Goal: Obtain resource: Obtain resource

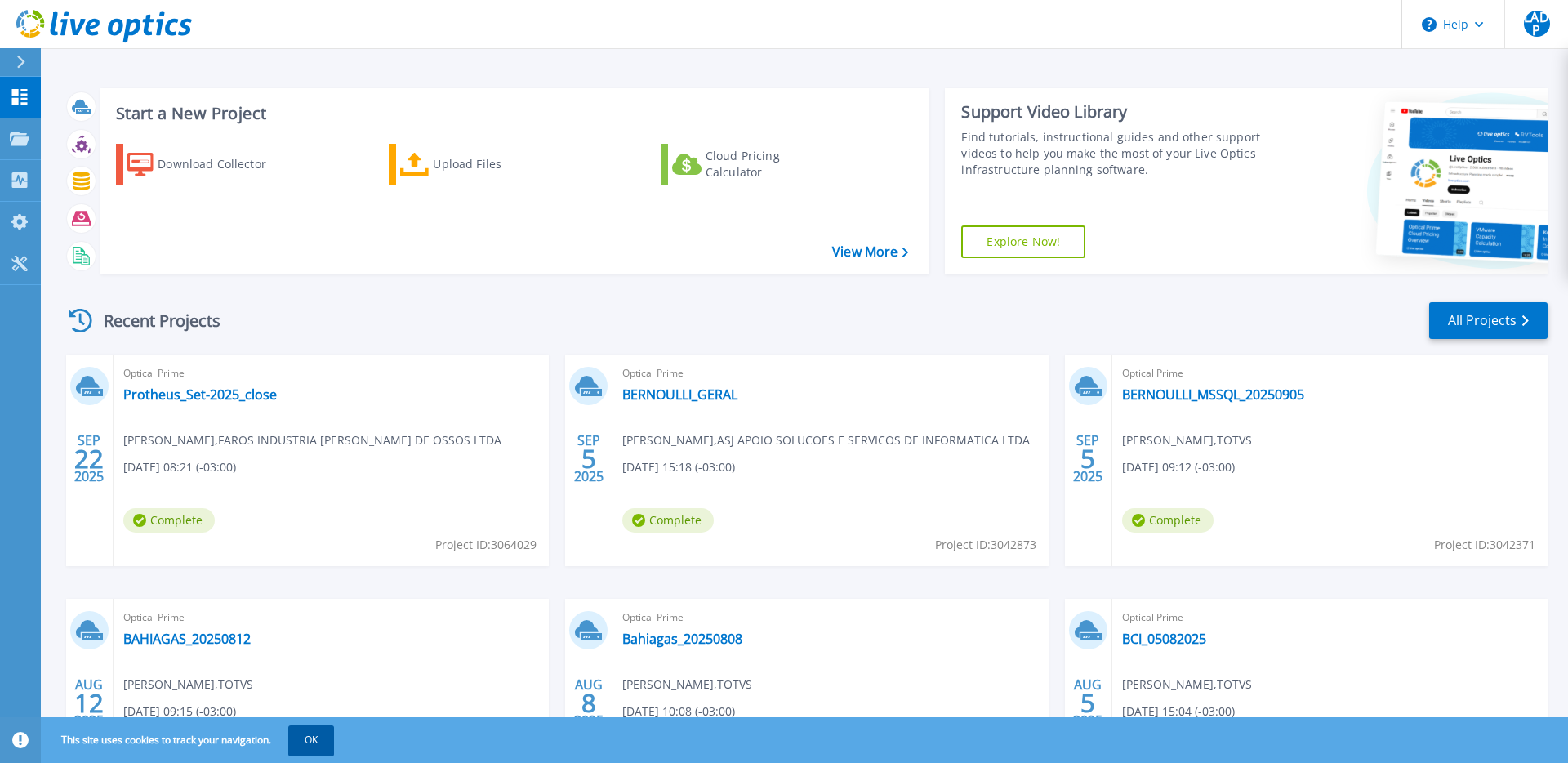
click at [326, 735] on button "OK" at bounding box center [311, 740] width 46 height 29
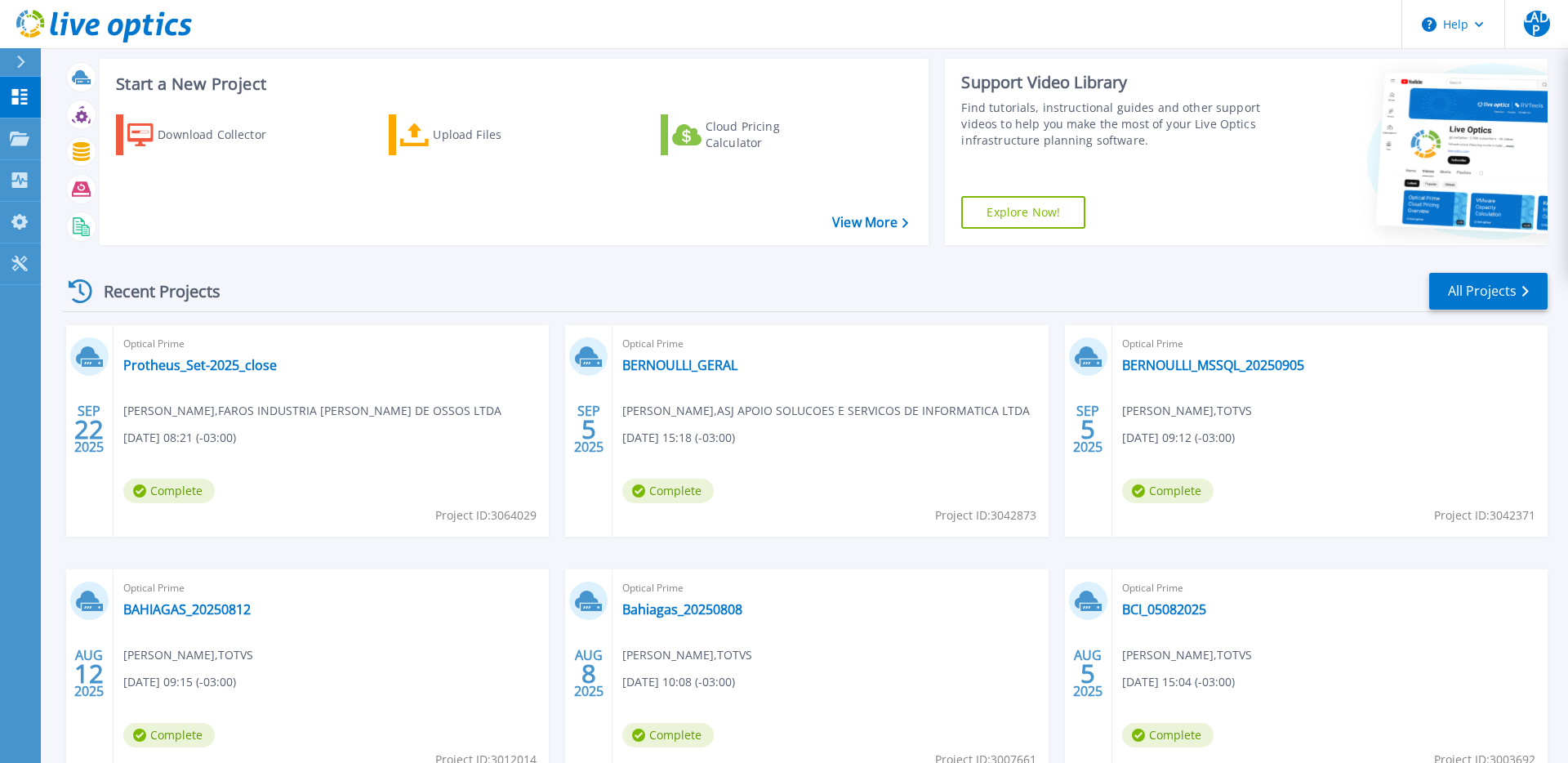
scroll to position [32, 0]
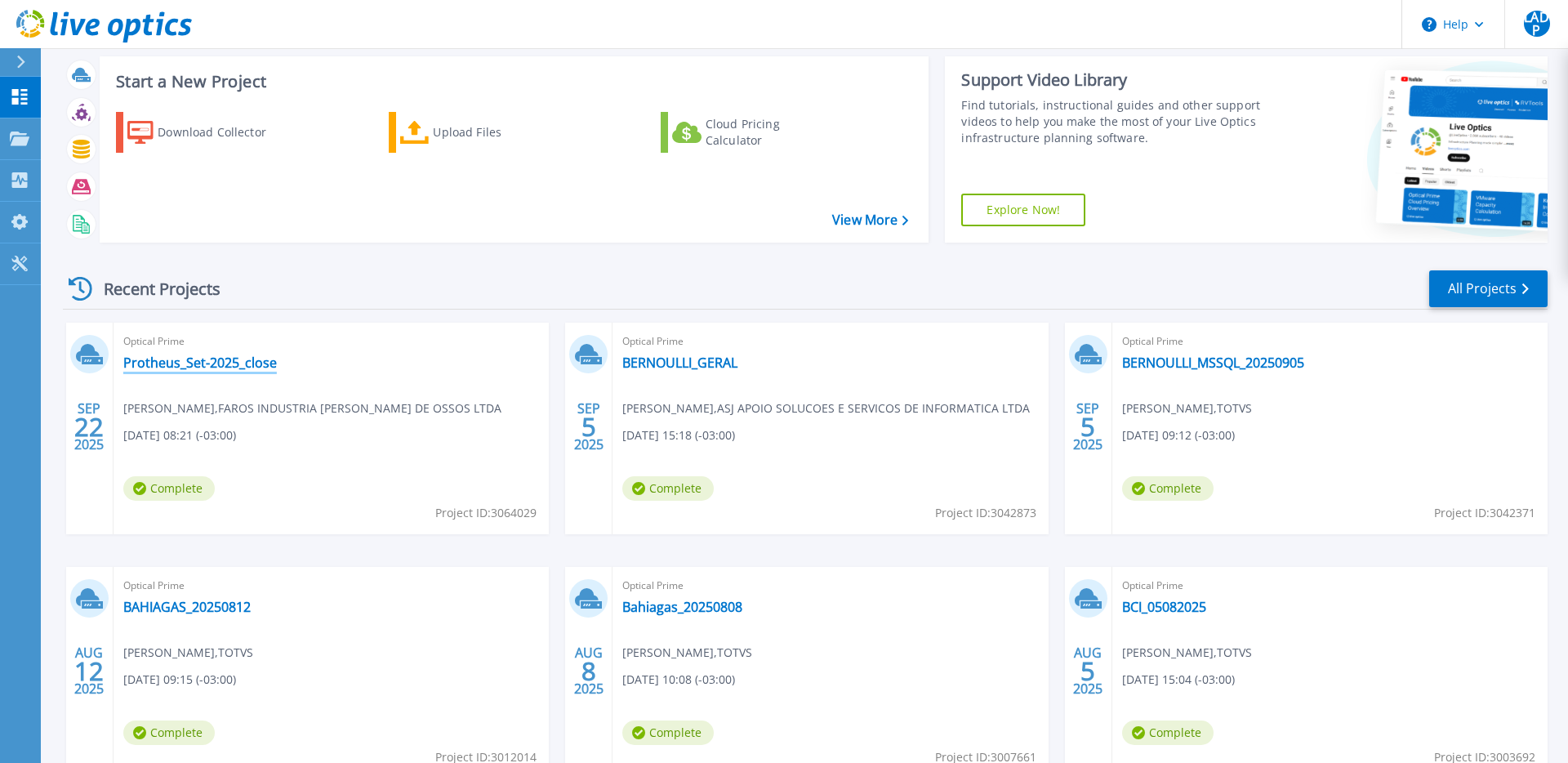
click at [236, 361] on link "Protheus_Set-2025_close" at bounding box center [200, 362] width 154 height 16
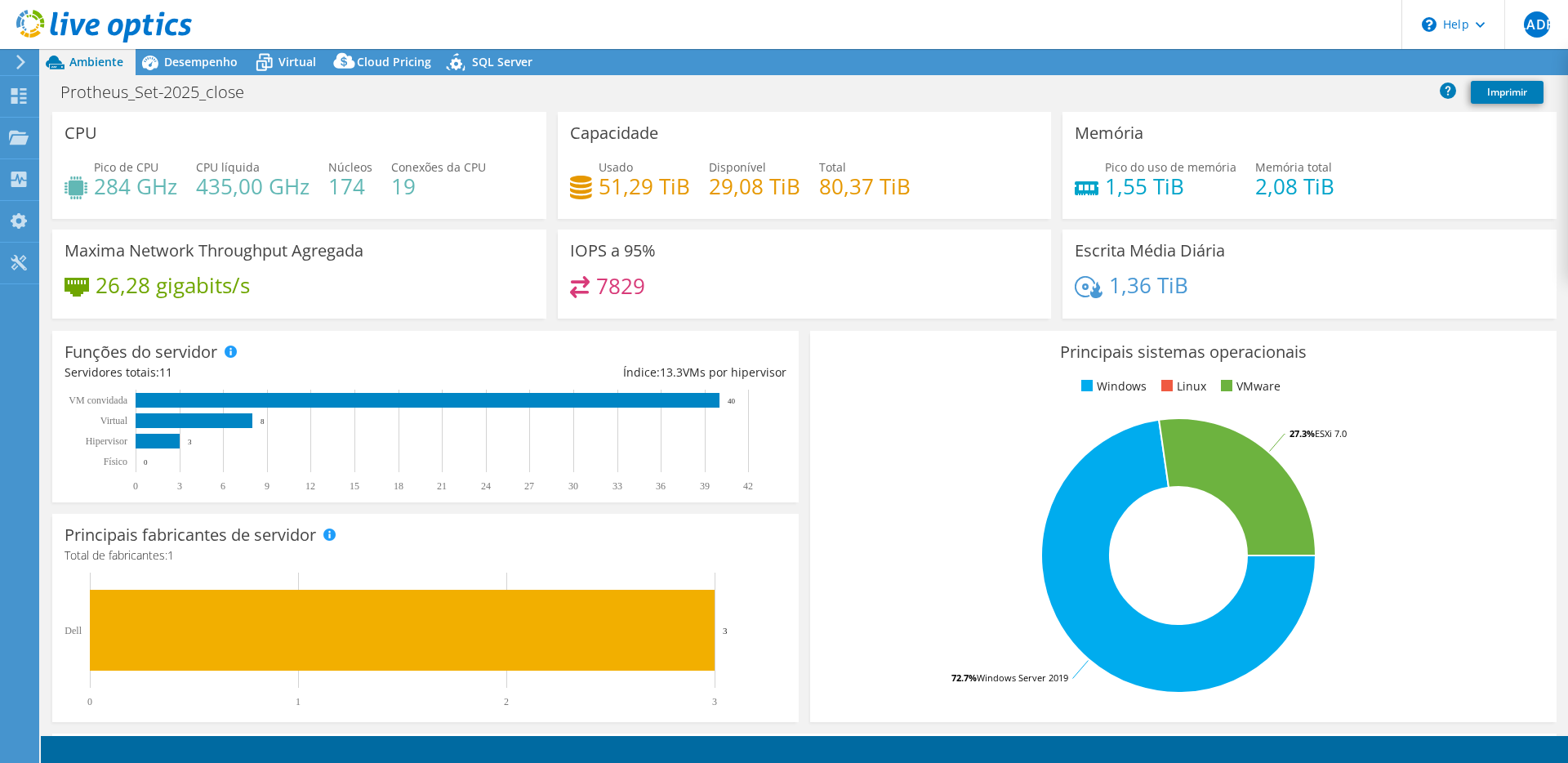
select select "SouthAmerica"
click at [272, 61] on icon at bounding box center [264, 62] width 29 height 29
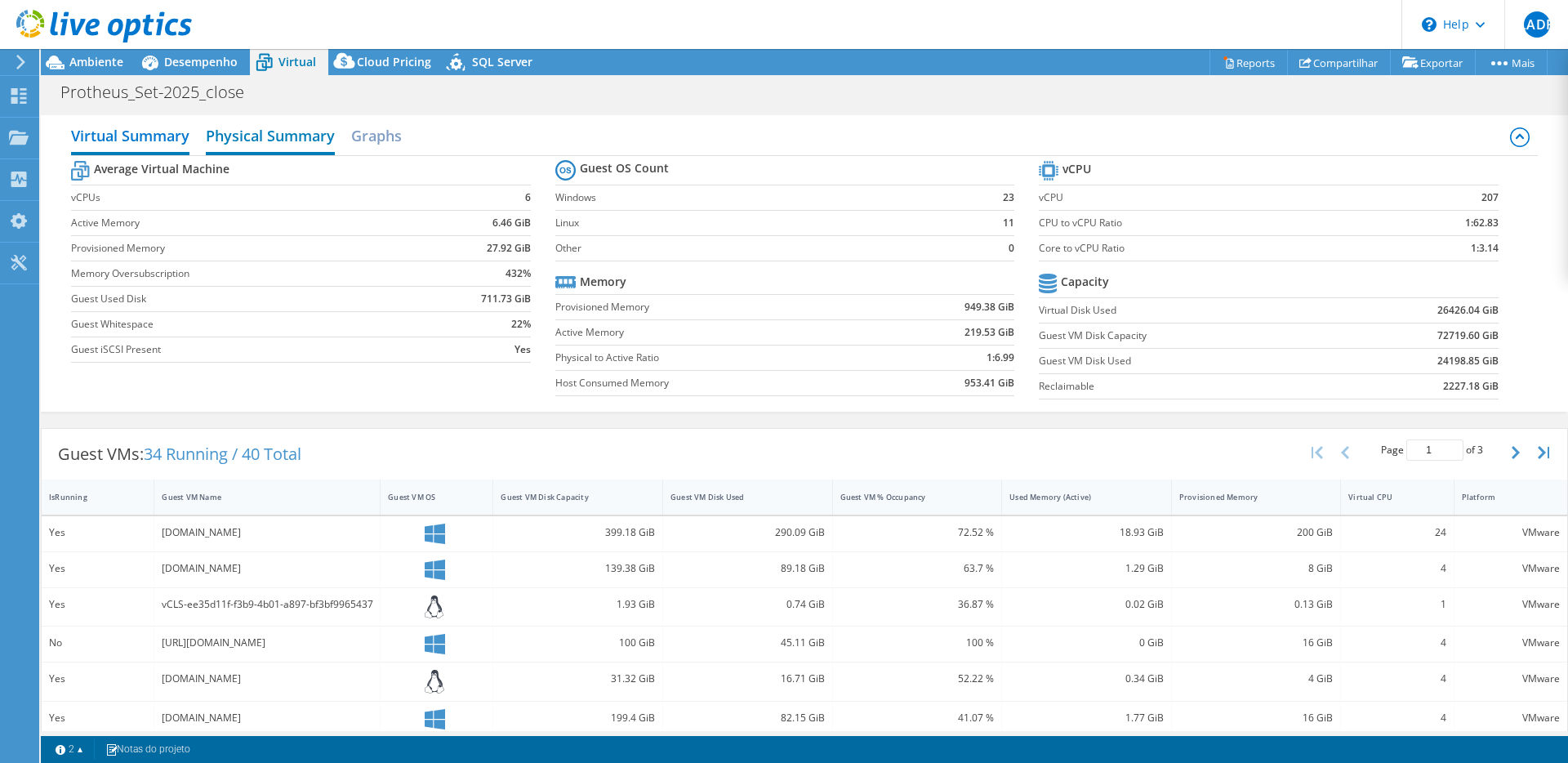
click at [267, 141] on h2 "Physical Summary" at bounding box center [271, 137] width 129 height 36
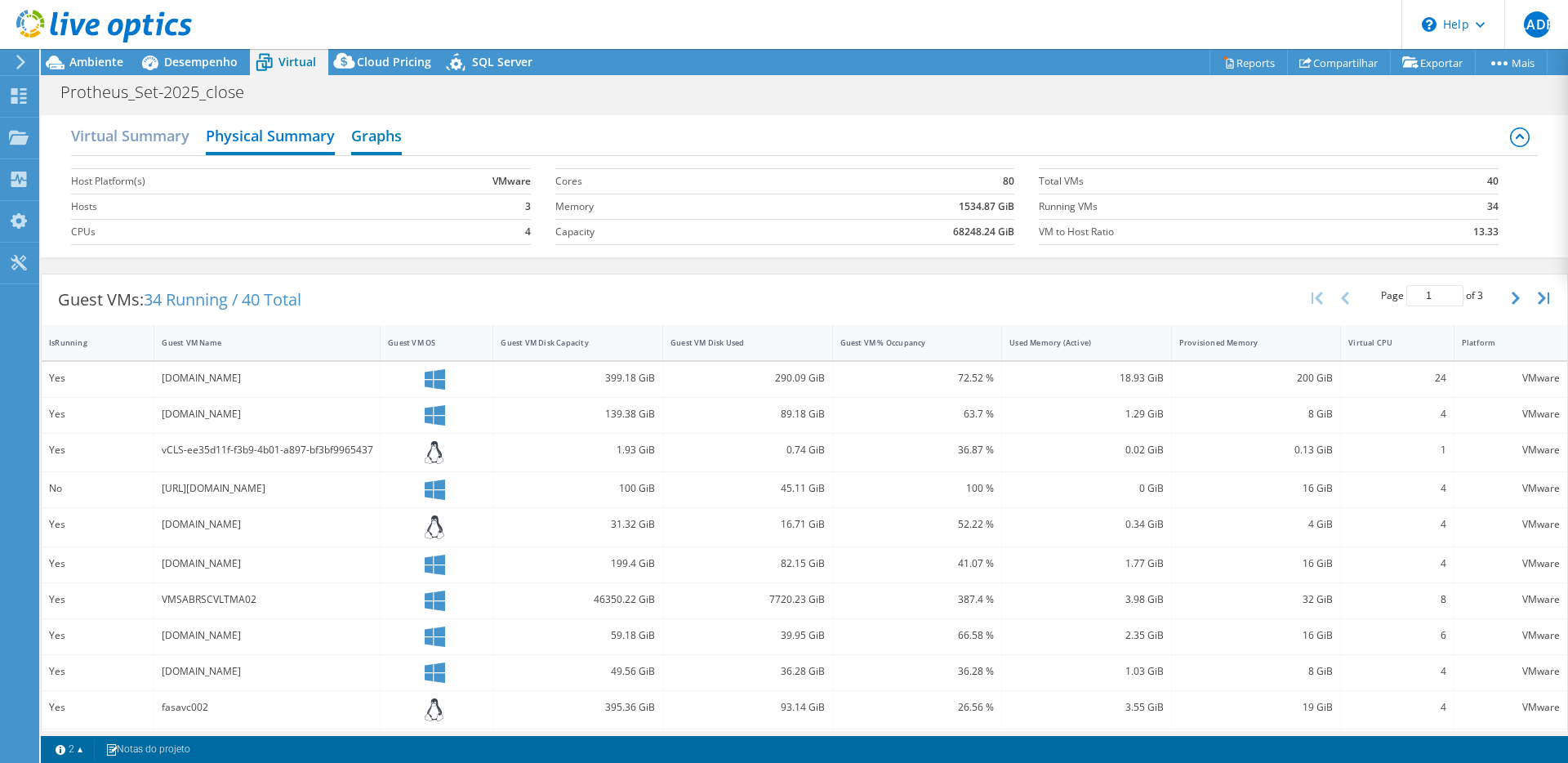
click at [391, 141] on h2 "Graphs" at bounding box center [376, 137] width 51 height 36
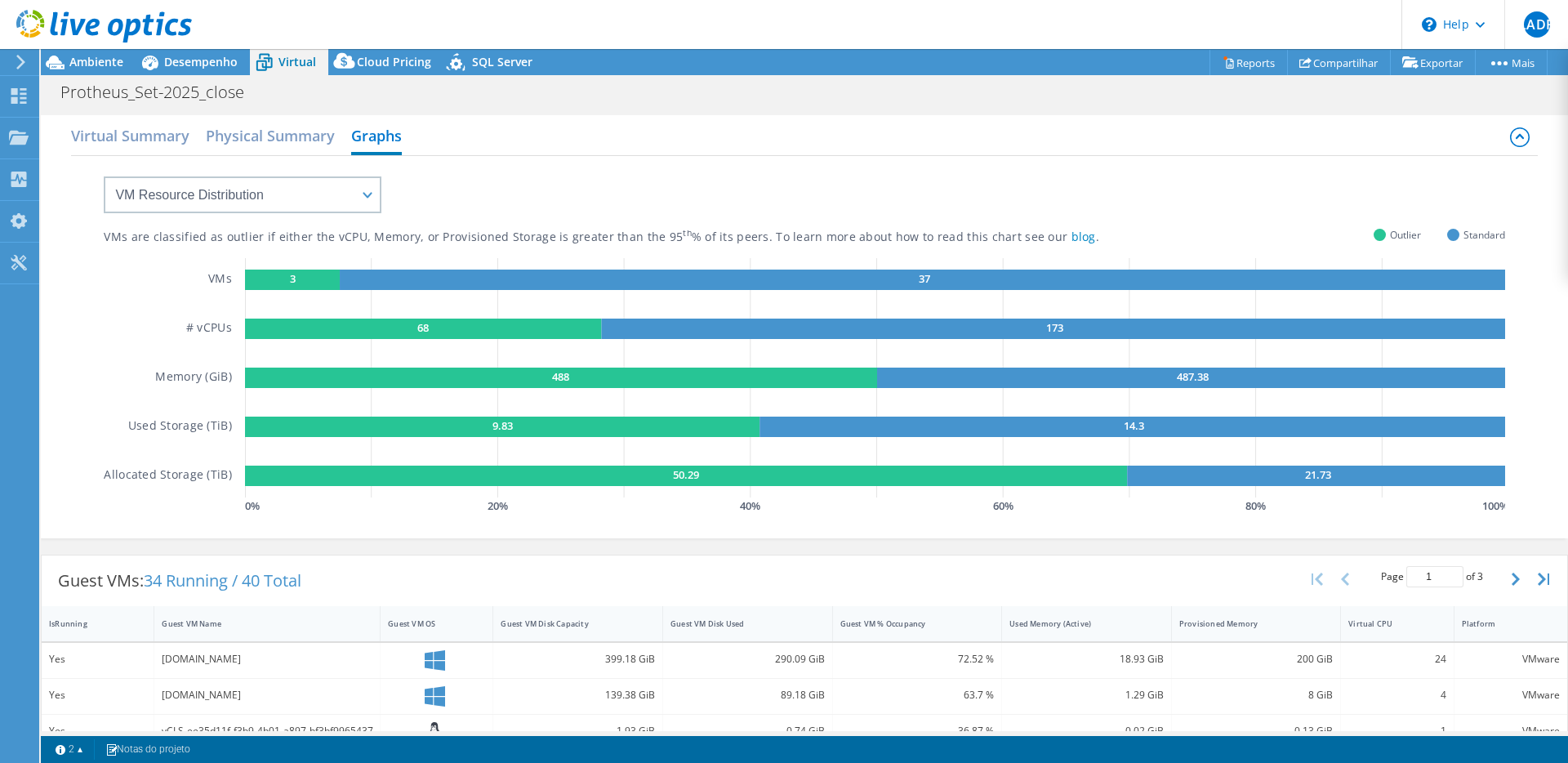
drag, startPoint x: 203, startPoint y: 68, endPoint x: 218, endPoint y: 146, distance: 79.4
click at [202, 68] on span "Desempenho" at bounding box center [201, 61] width 74 height 16
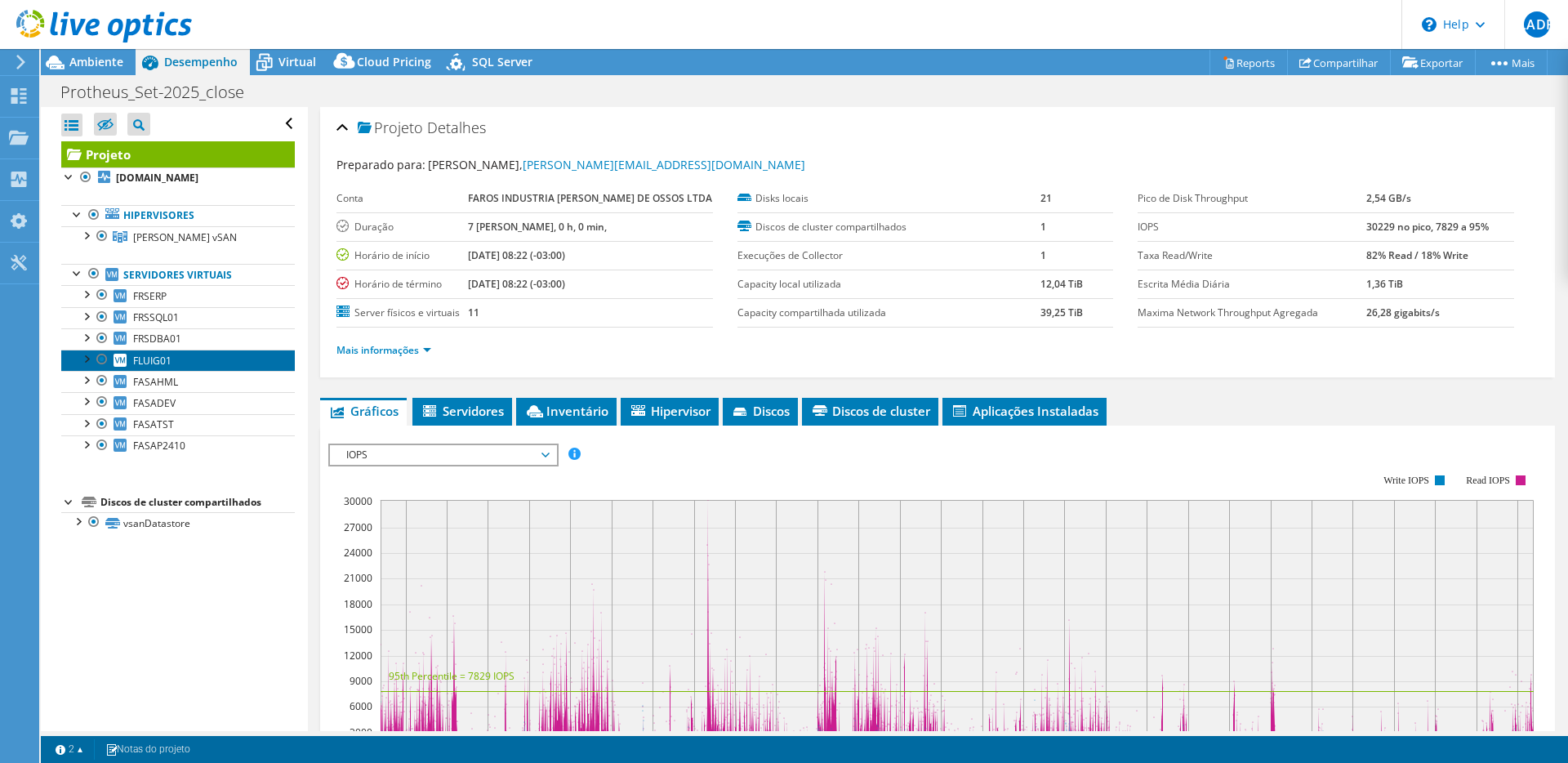
click at [160, 357] on span "FLUIG01" at bounding box center [152, 360] width 38 height 14
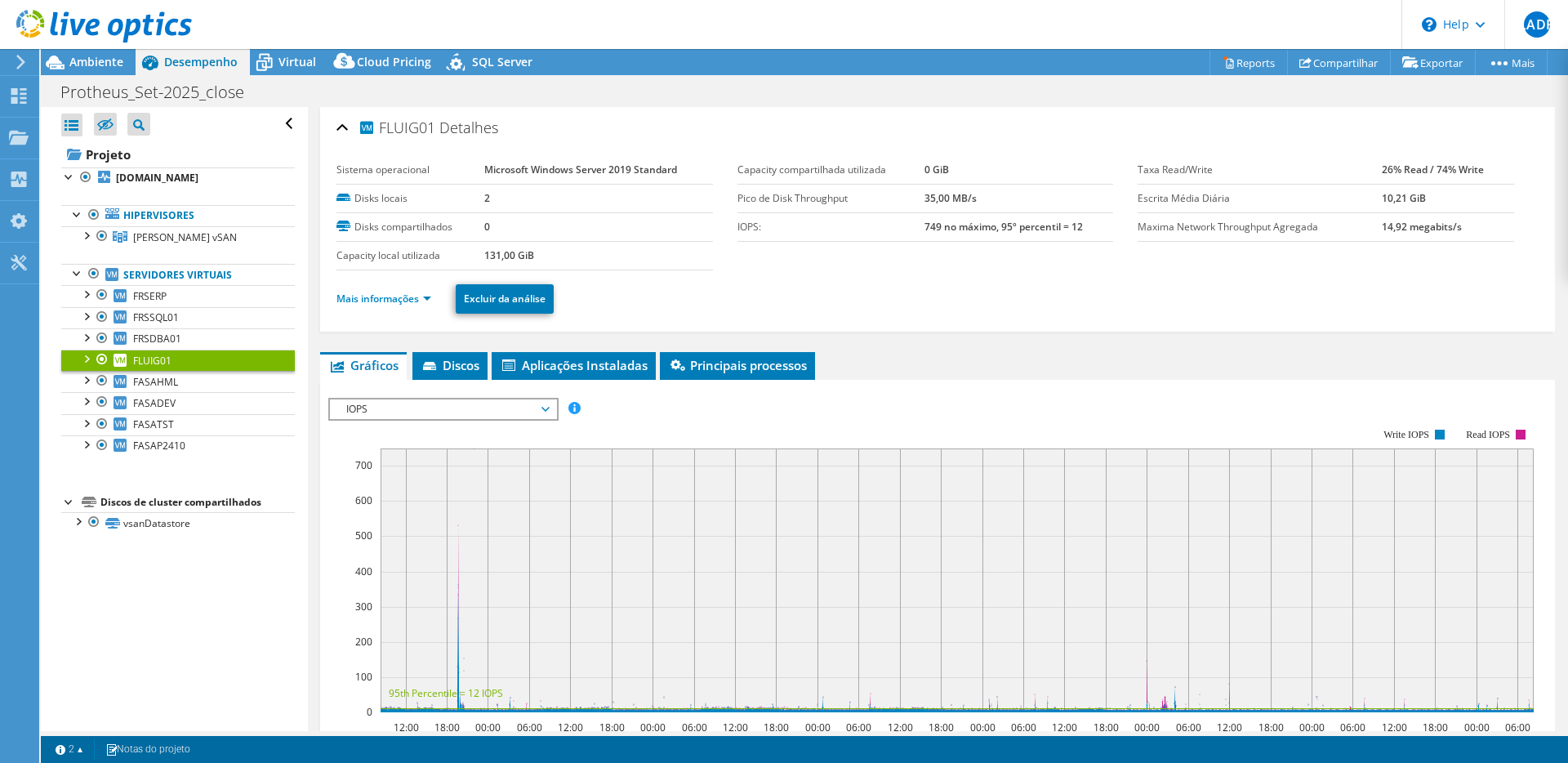
click at [411, 306] on li "Mais informações" at bounding box center [389, 298] width 105 height 18
click at [420, 302] on link "Mais informações" at bounding box center [384, 298] width 95 height 14
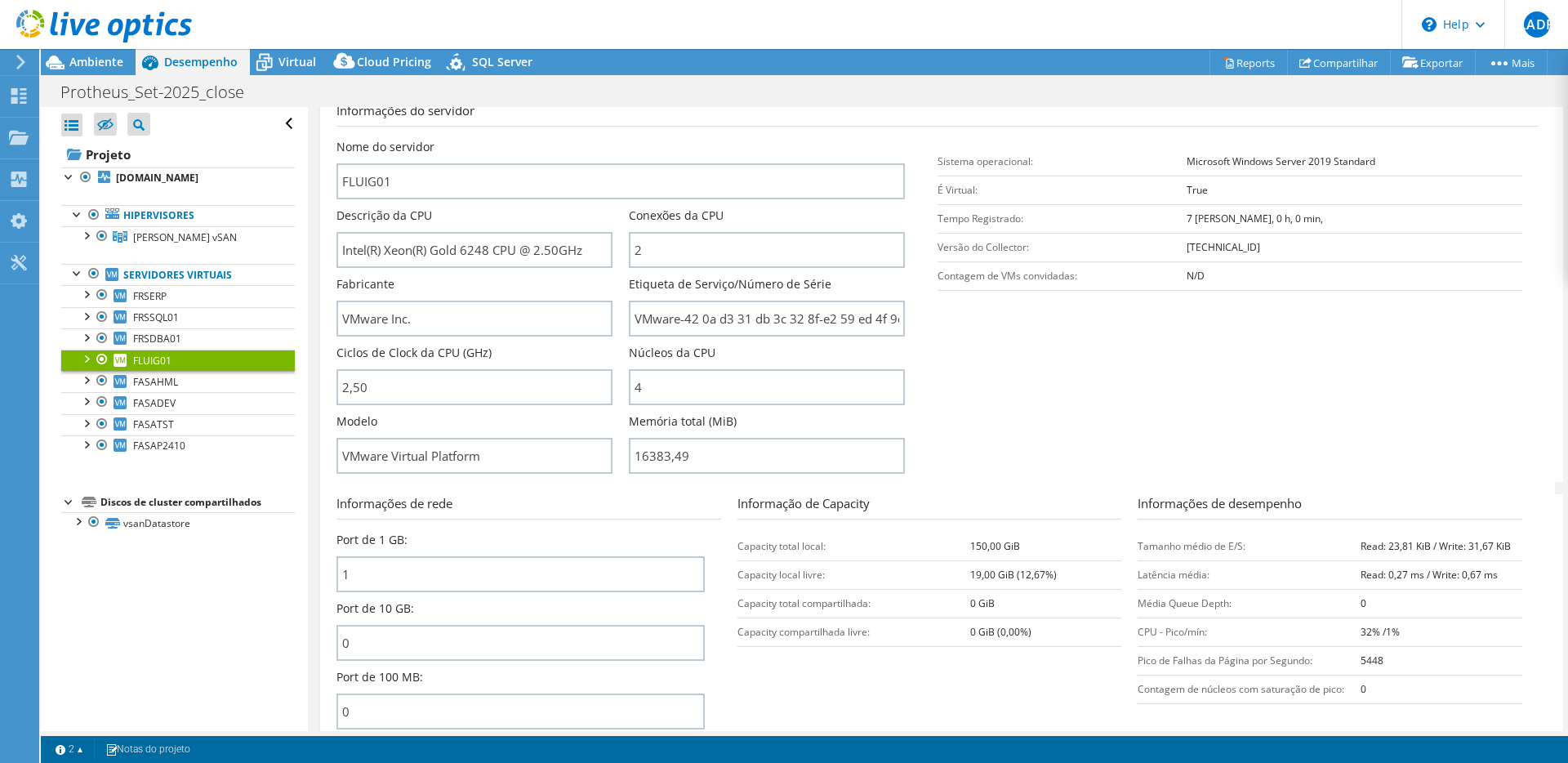
scroll to position [237, 0]
click at [1231, 69] on link "Reports" at bounding box center [1249, 62] width 79 height 25
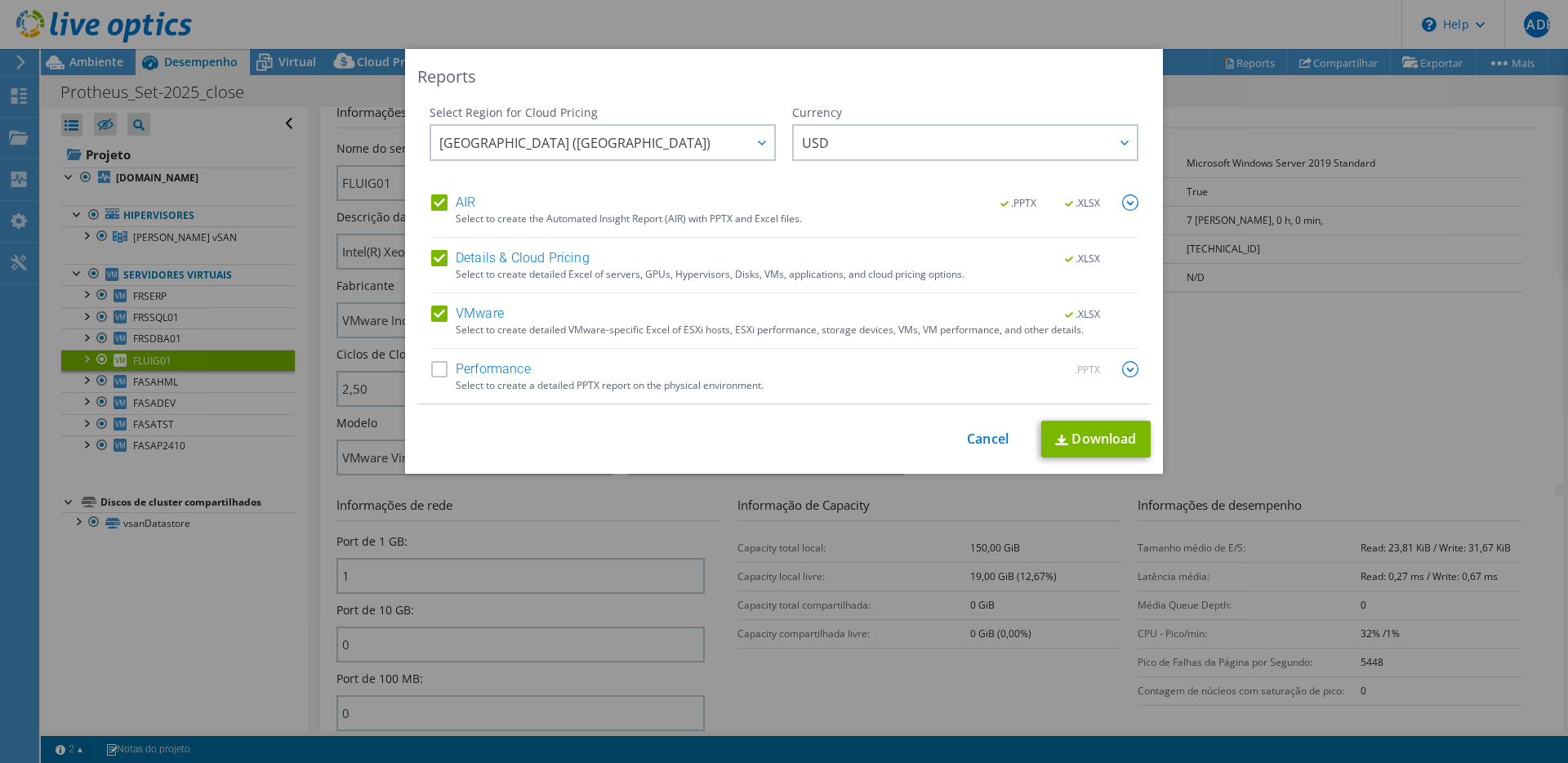
click at [446, 371] on label "Performance" at bounding box center [481, 369] width 100 height 16
click at [0, 0] on input "Performance" at bounding box center [0, 0] width 0 height 0
click at [872, 146] on span "USD" at bounding box center [969, 142] width 335 height 34
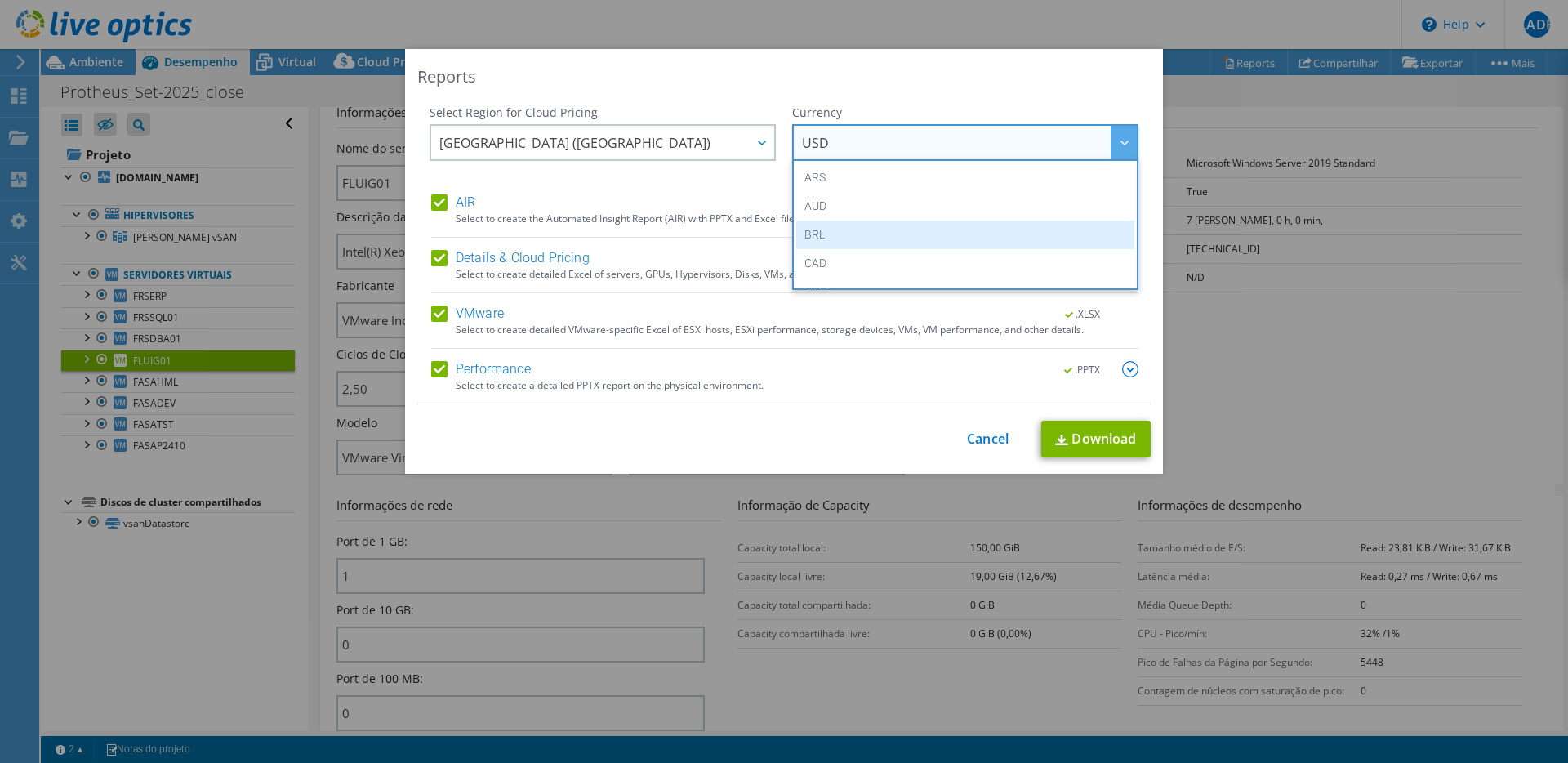
click at [820, 229] on li "BRL" at bounding box center [965, 235] width 338 height 29
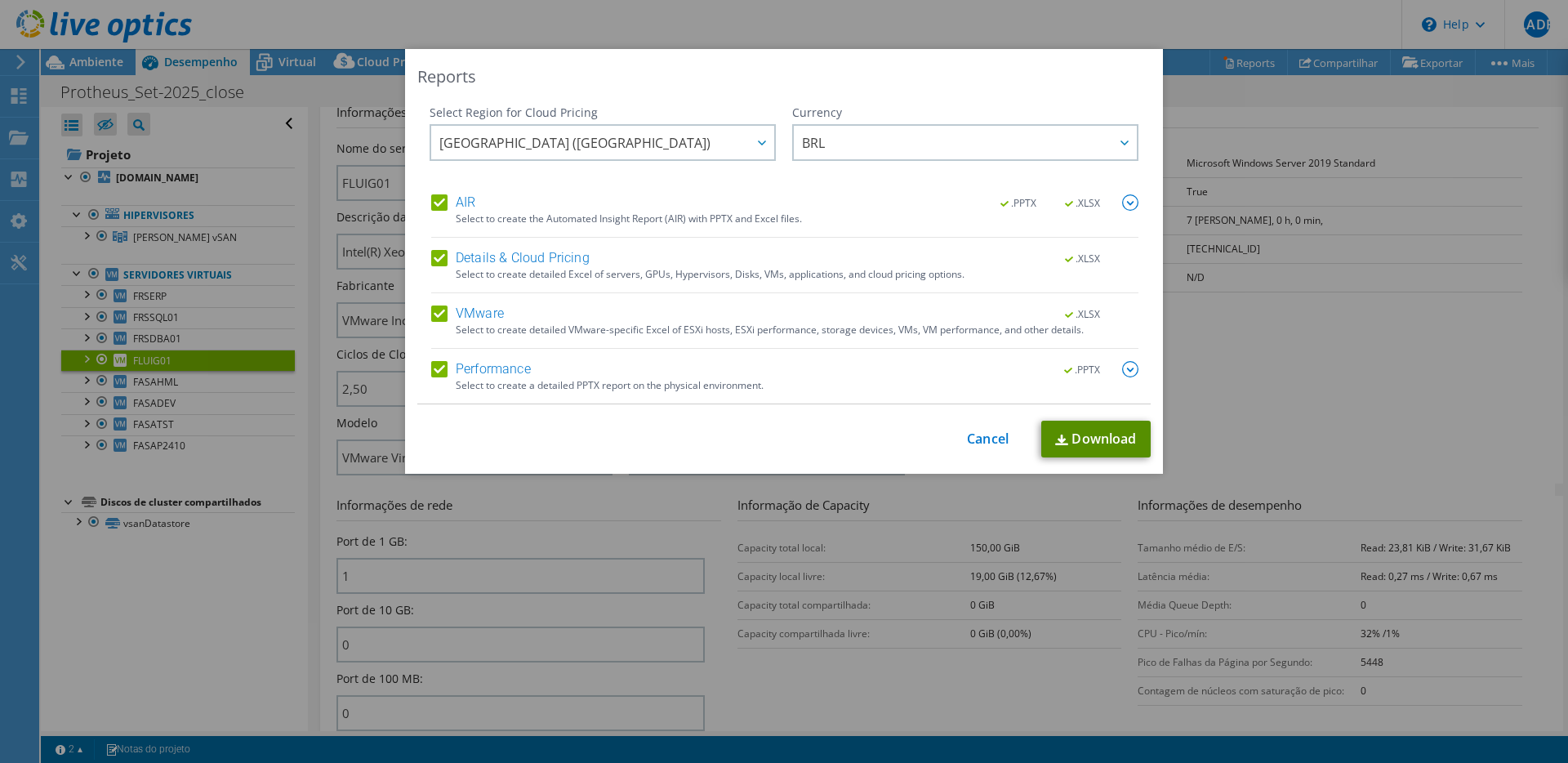
click at [1082, 426] on link "Download" at bounding box center [1096, 438] width 110 height 37
click at [987, 438] on link "Cancel" at bounding box center [987, 438] width 42 height 16
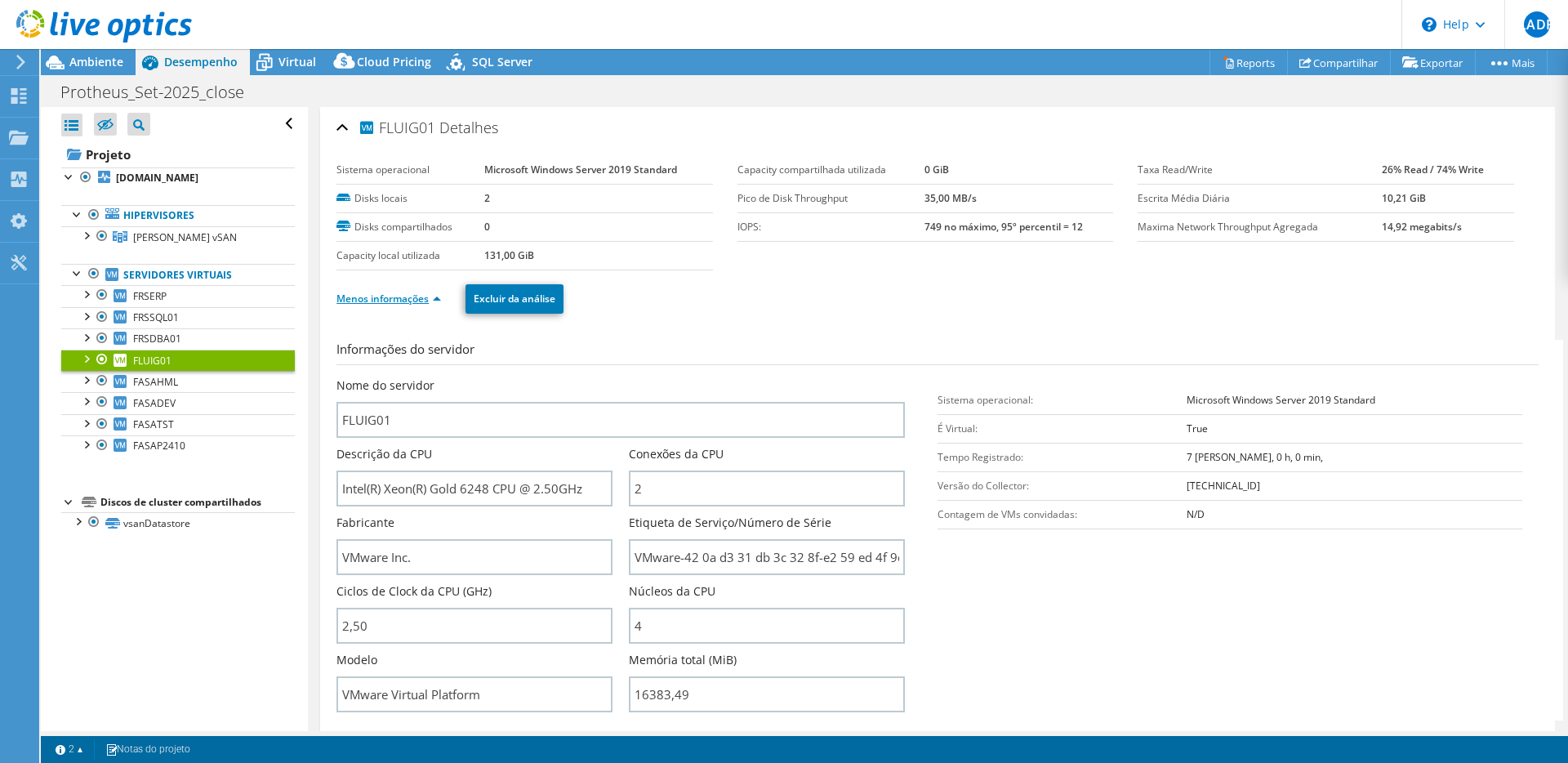
click at [441, 299] on link "Menos informações" at bounding box center [389, 298] width 105 height 14
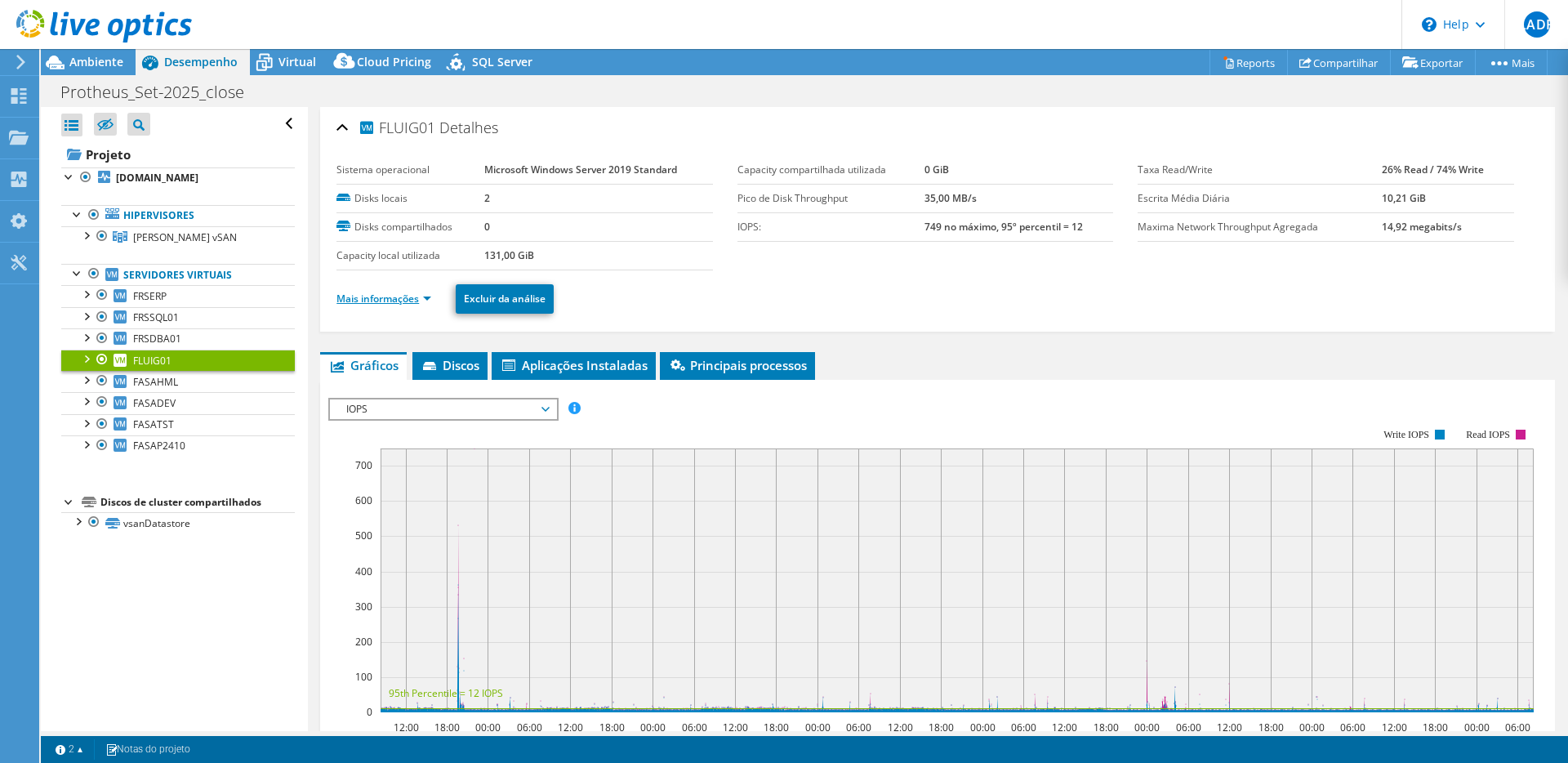
click at [418, 295] on link "Mais informações" at bounding box center [384, 298] width 95 height 14
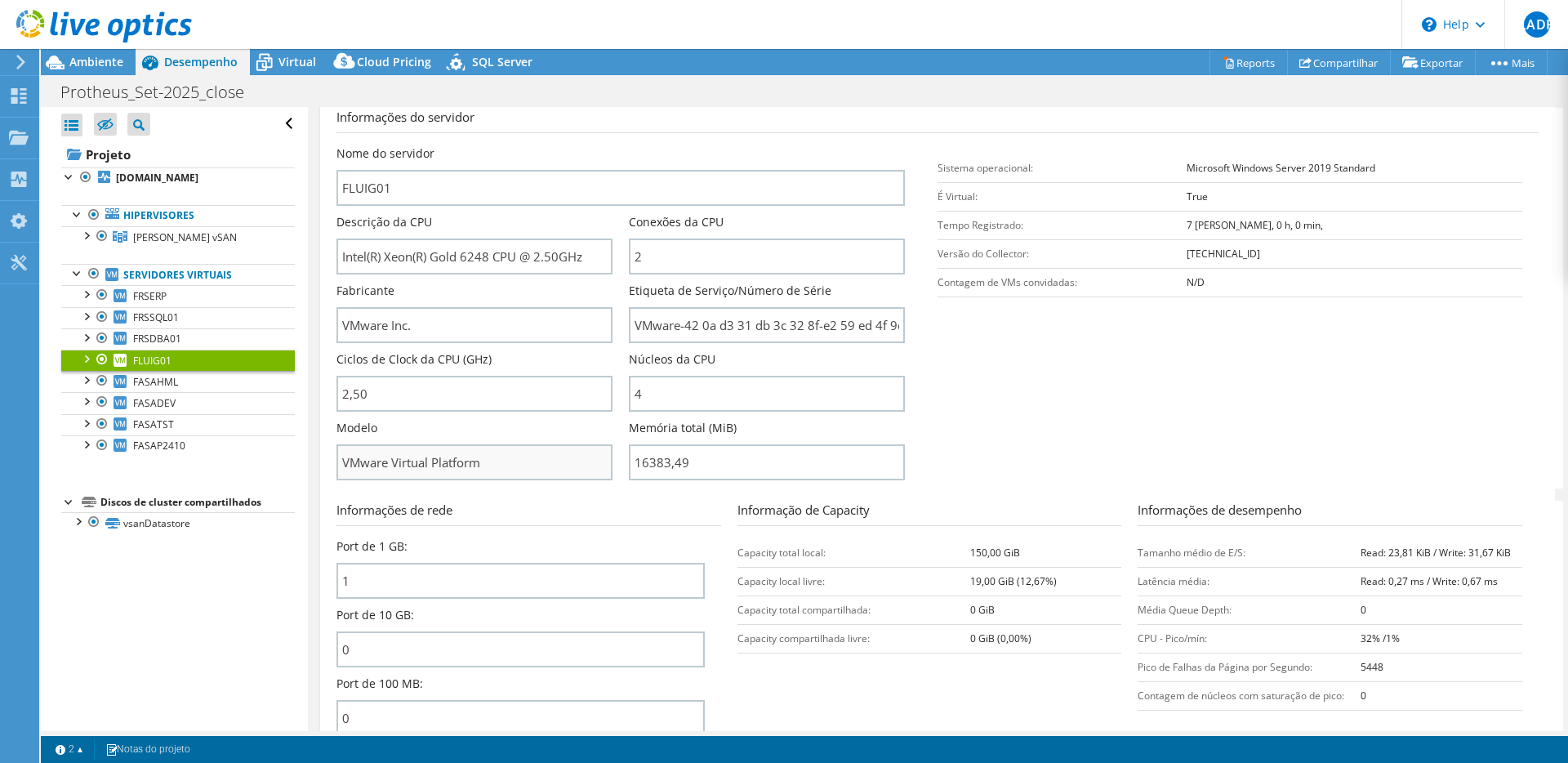
scroll to position [234, 0]
click at [1126, 680] on section "Informações de rede Port de 1 GB: 1 Port de 10 GB: 0 Port de 100 MB: 0 Informaç…" at bounding box center [941, 621] width 1211 height 244
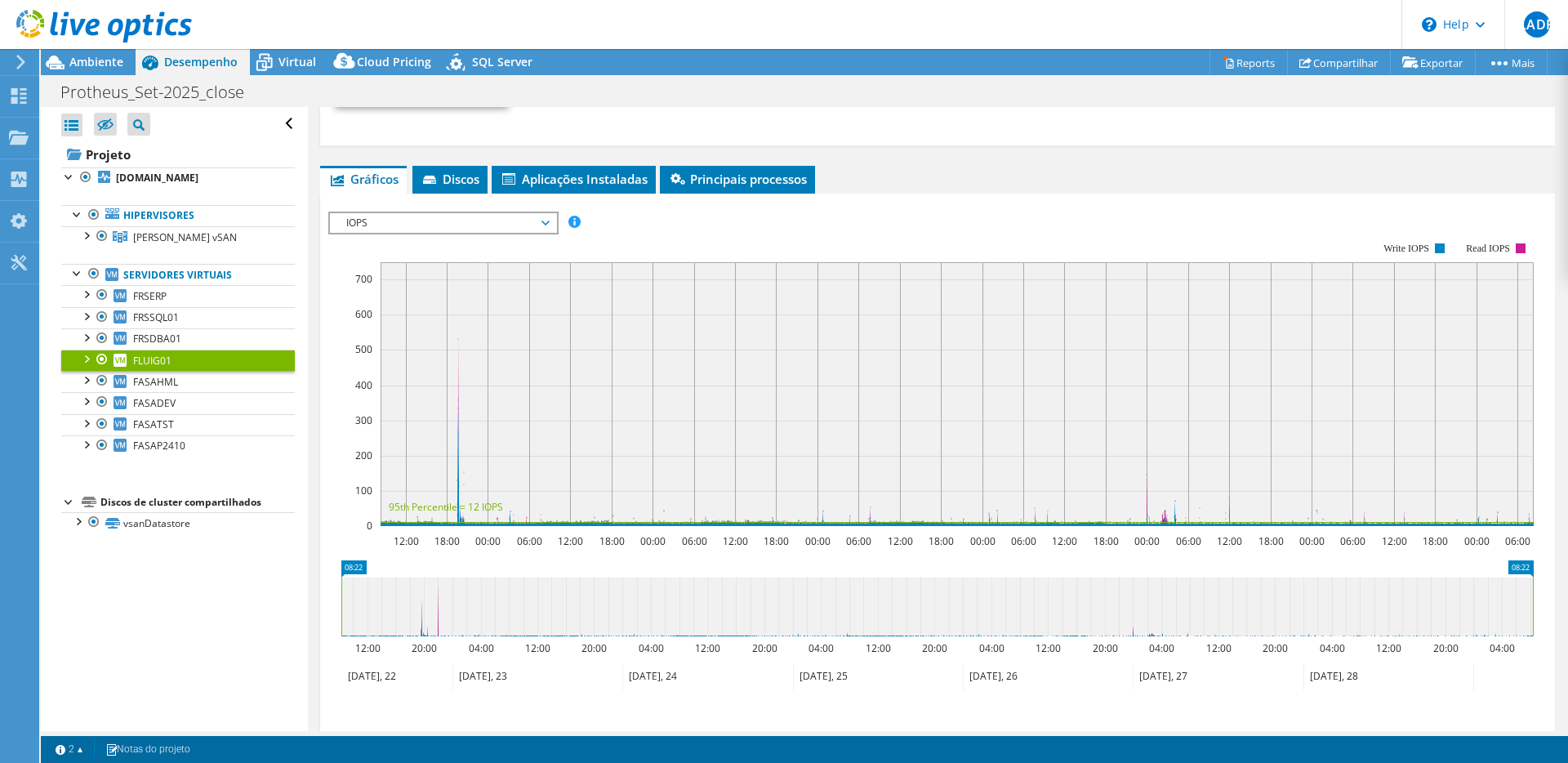
scroll to position [944, 0]
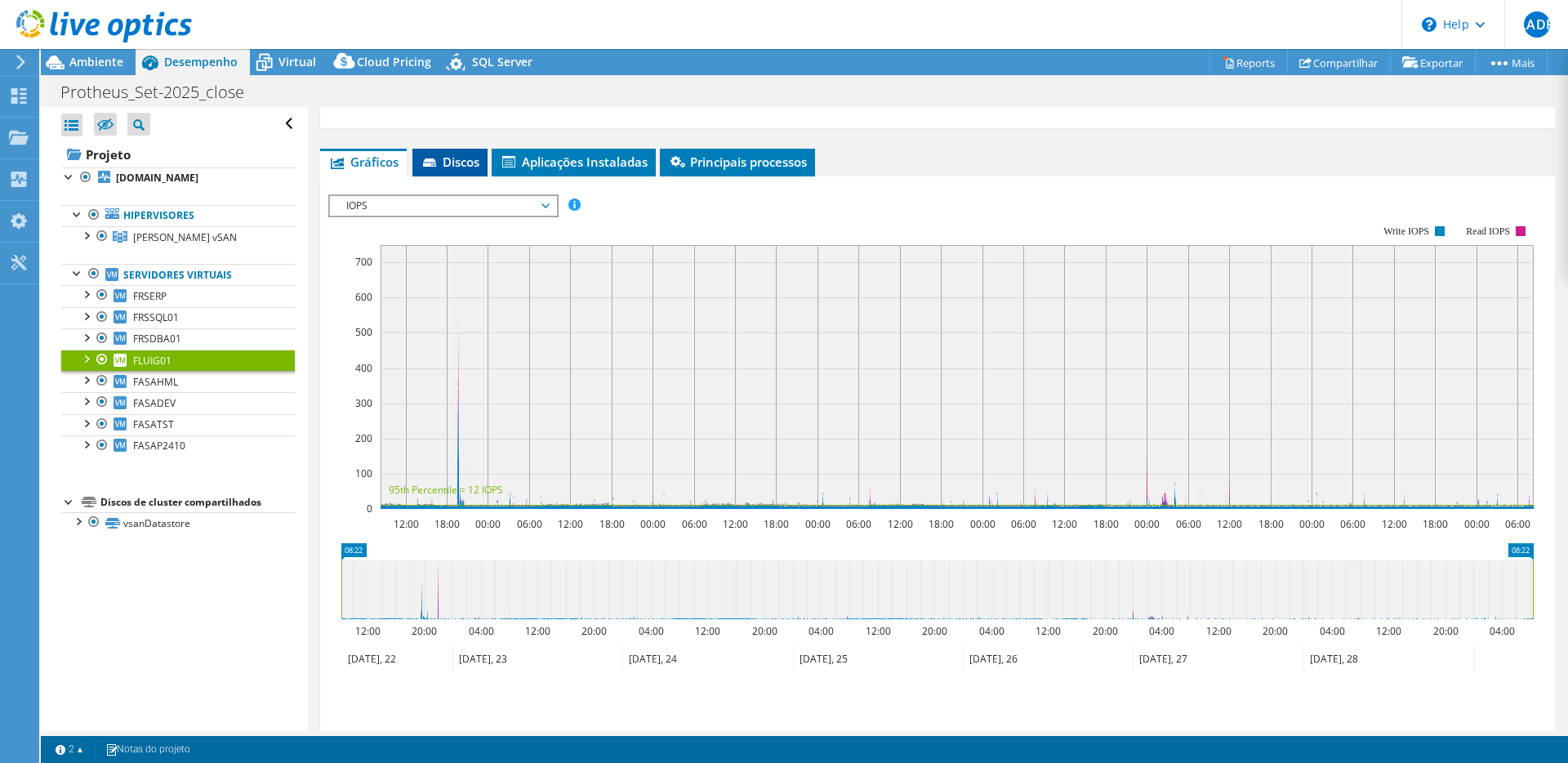
click at [461, 159] on span "Discos" at bounding box center [450, 162] width 59 height 16
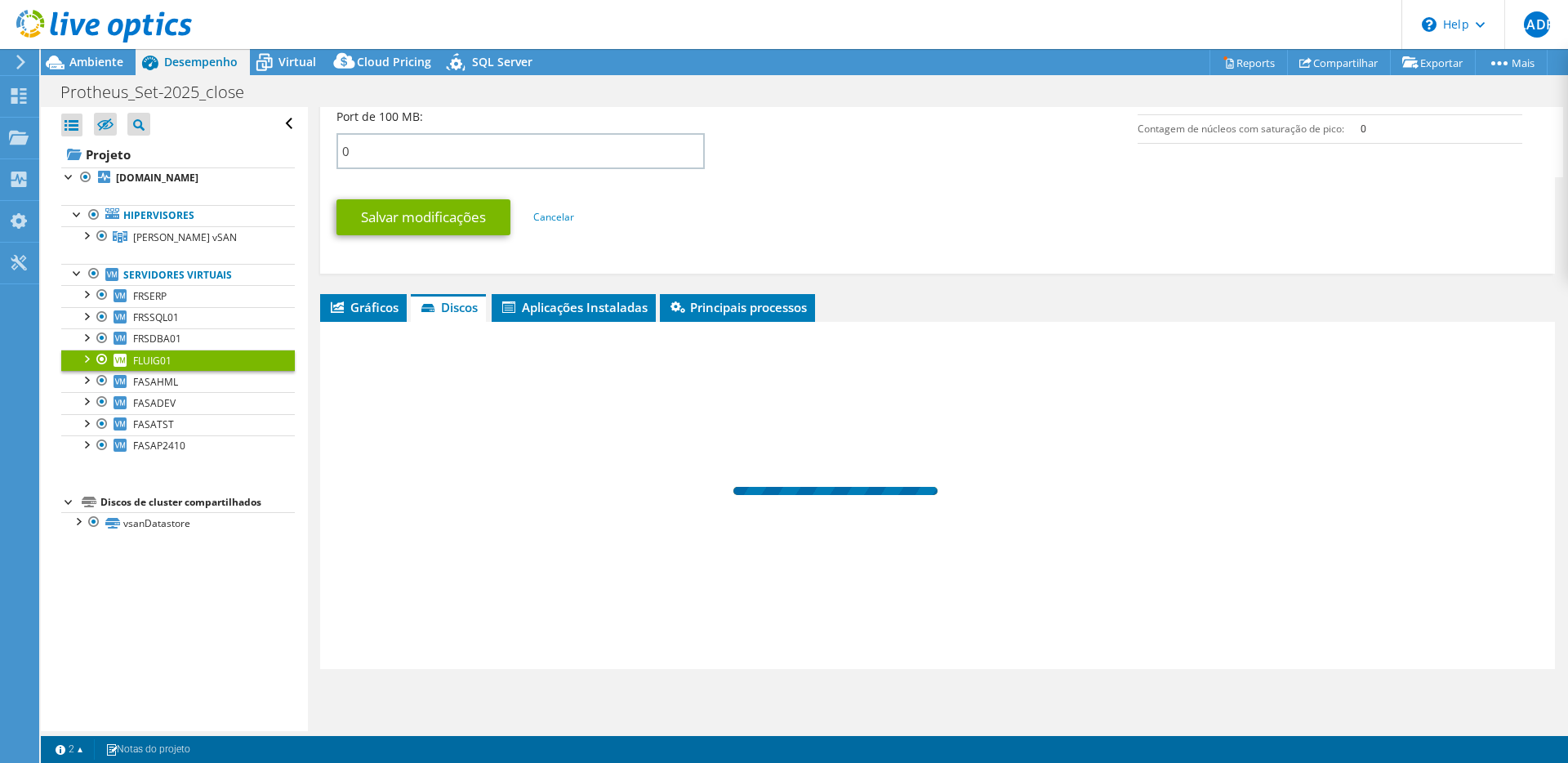
scroll to position [799, 0]
